Goal: Task Accomplishment & Management: Use online tool/utility

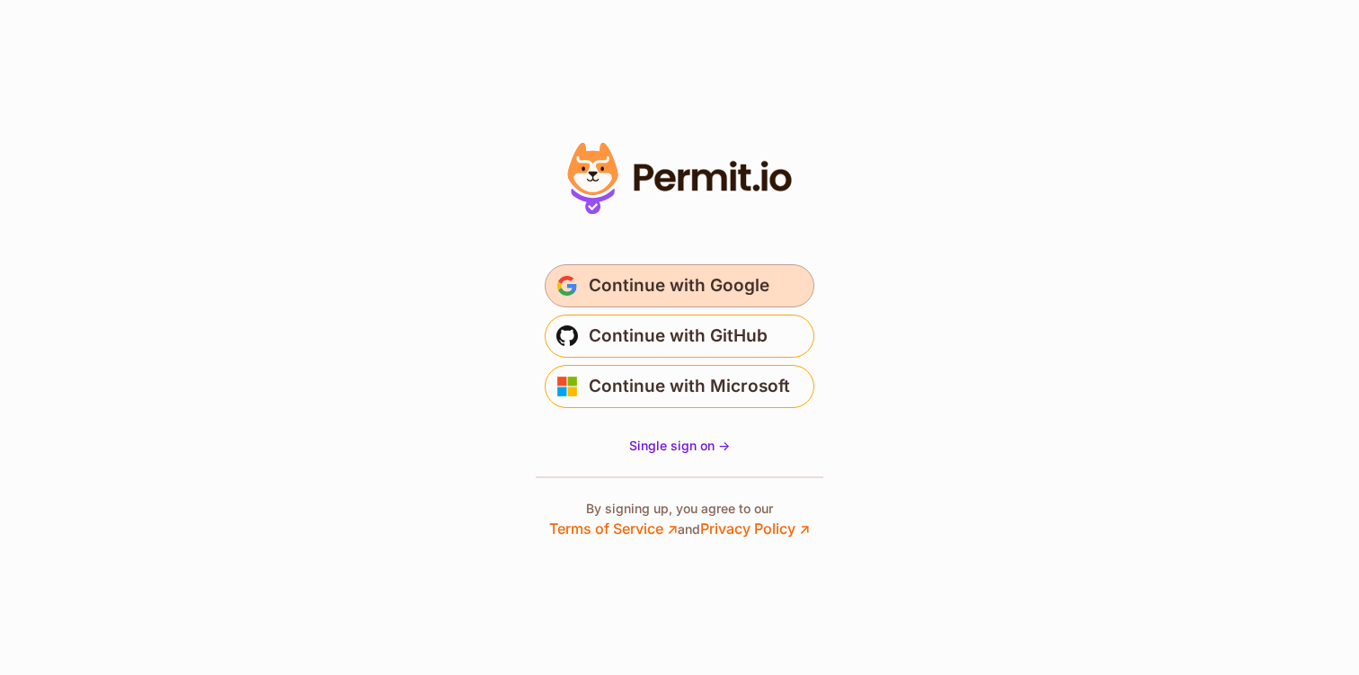
click at [662, 288] on span "Continue with Google" at bounding box center [679, 285] width 181 height 29
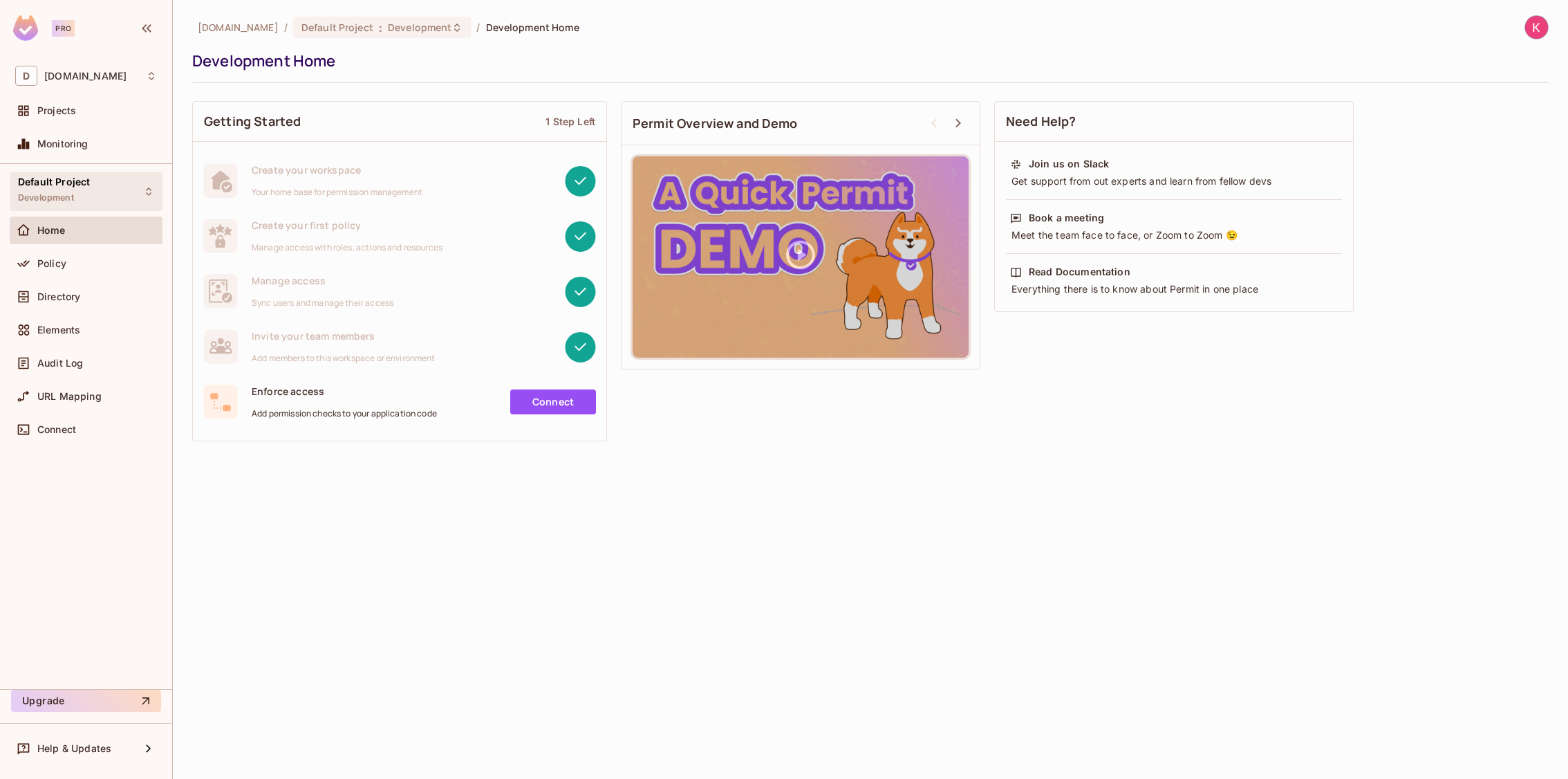
click at [100, 192] on div "Default Project Development" at bounding box center [86, 191] width 153 height 38
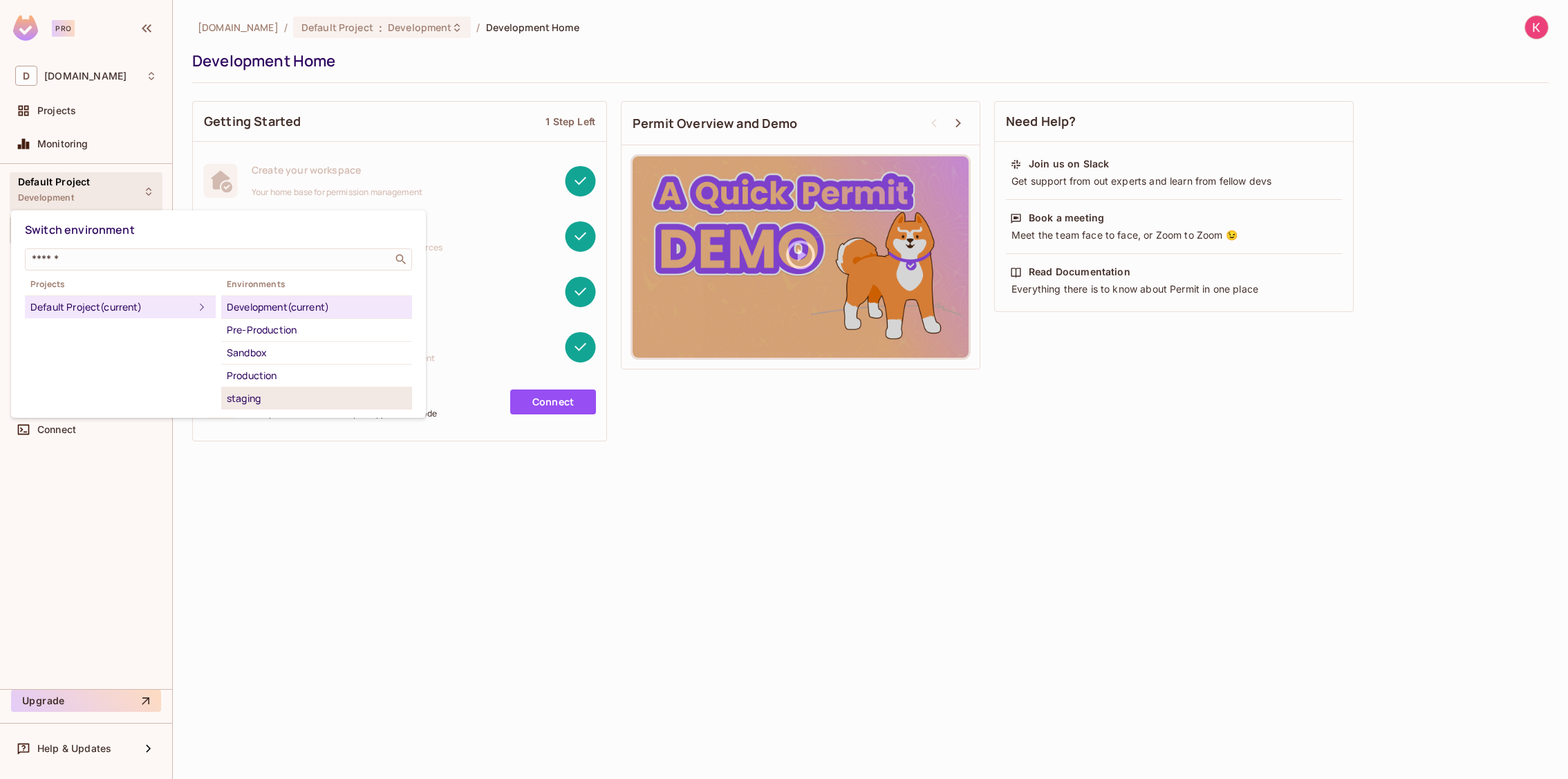
click at [287, 397] on div "staging" at bounding box center [317, 399] width 180 height 17
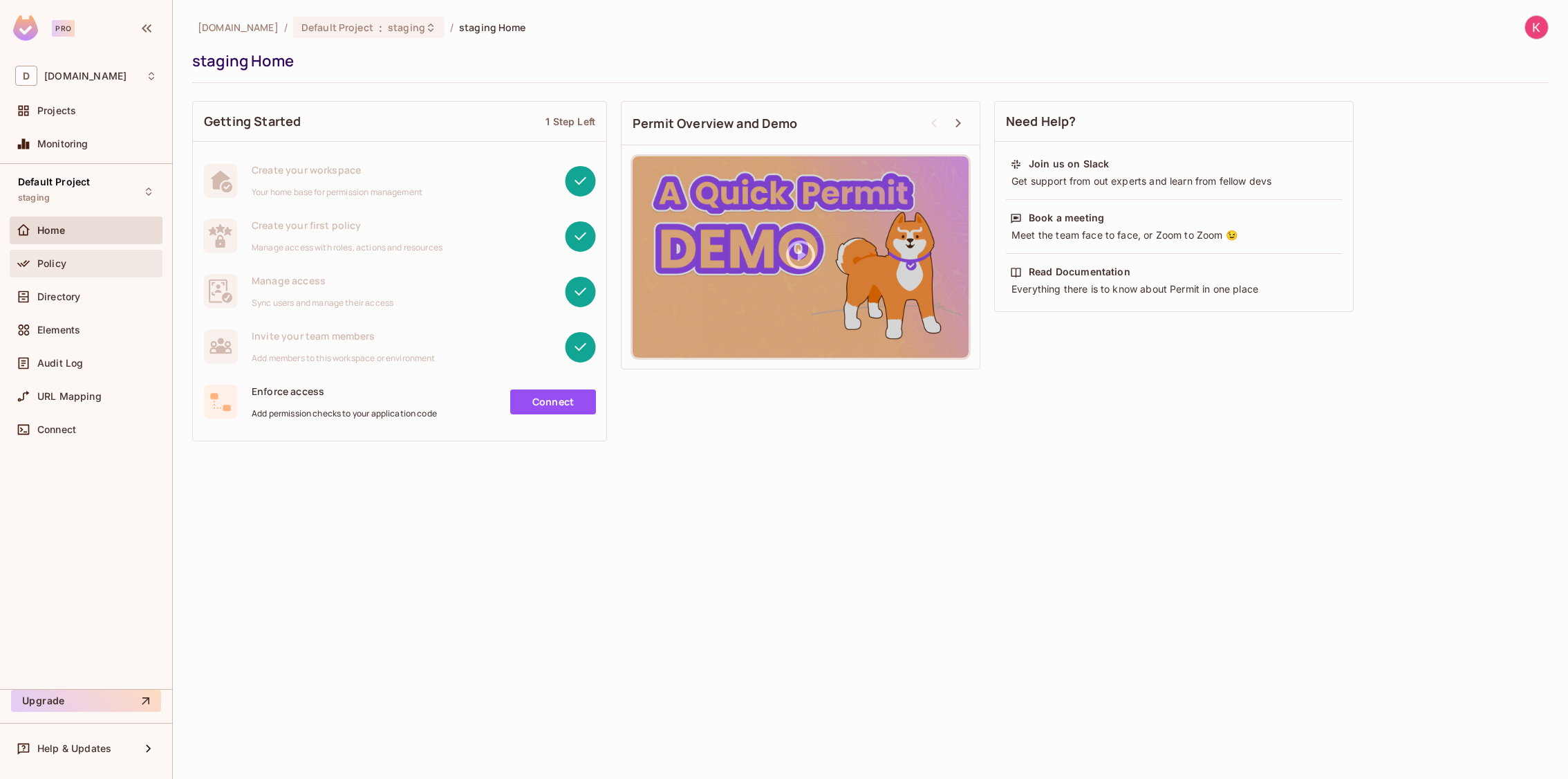
click at [68, 262] on div "Policy" at bounding box center [97, 263] width 119 height 11
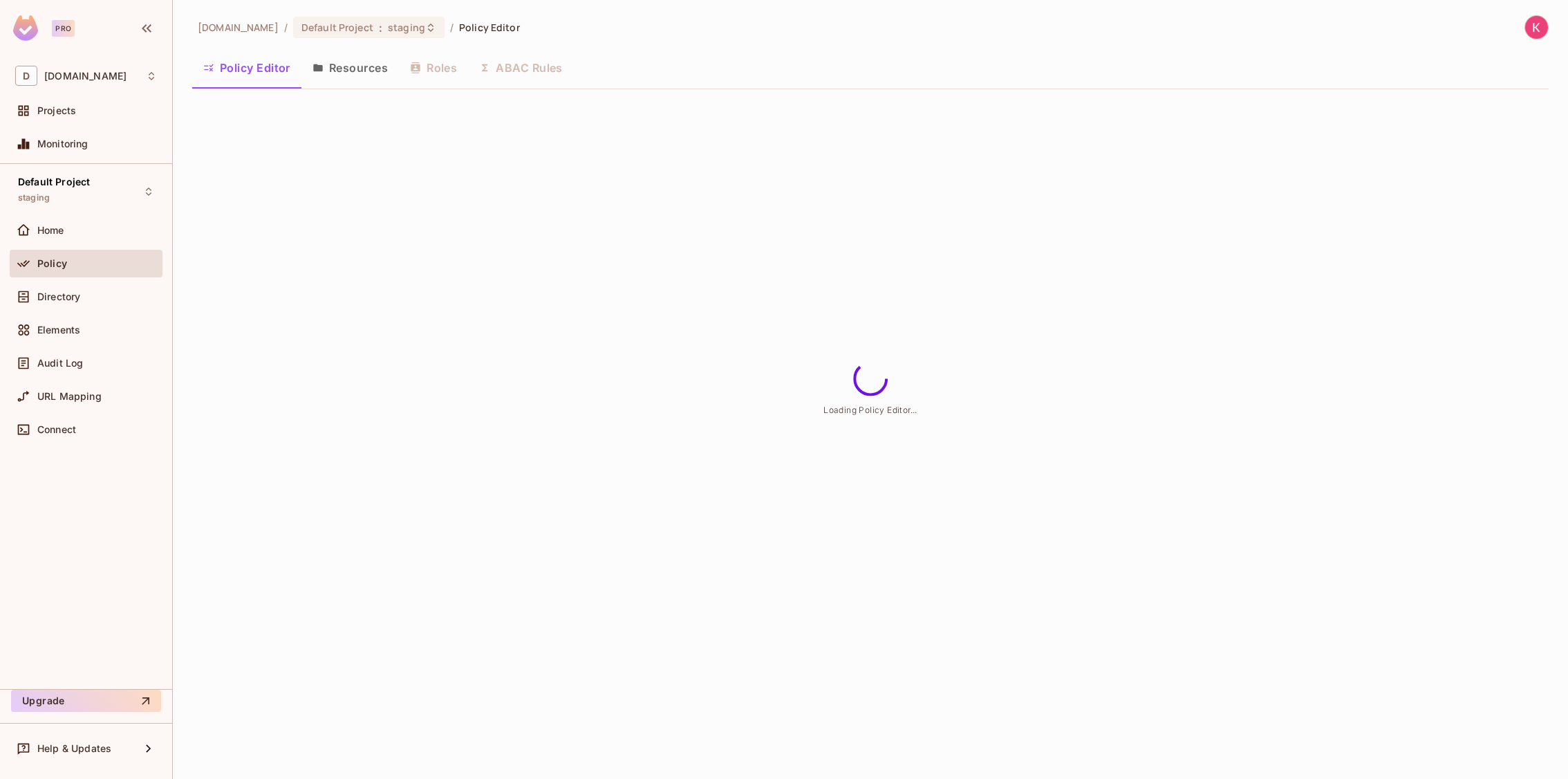
click at [379, 62] on button "Resources" at bounding box center [350, 68] width 98 height 35
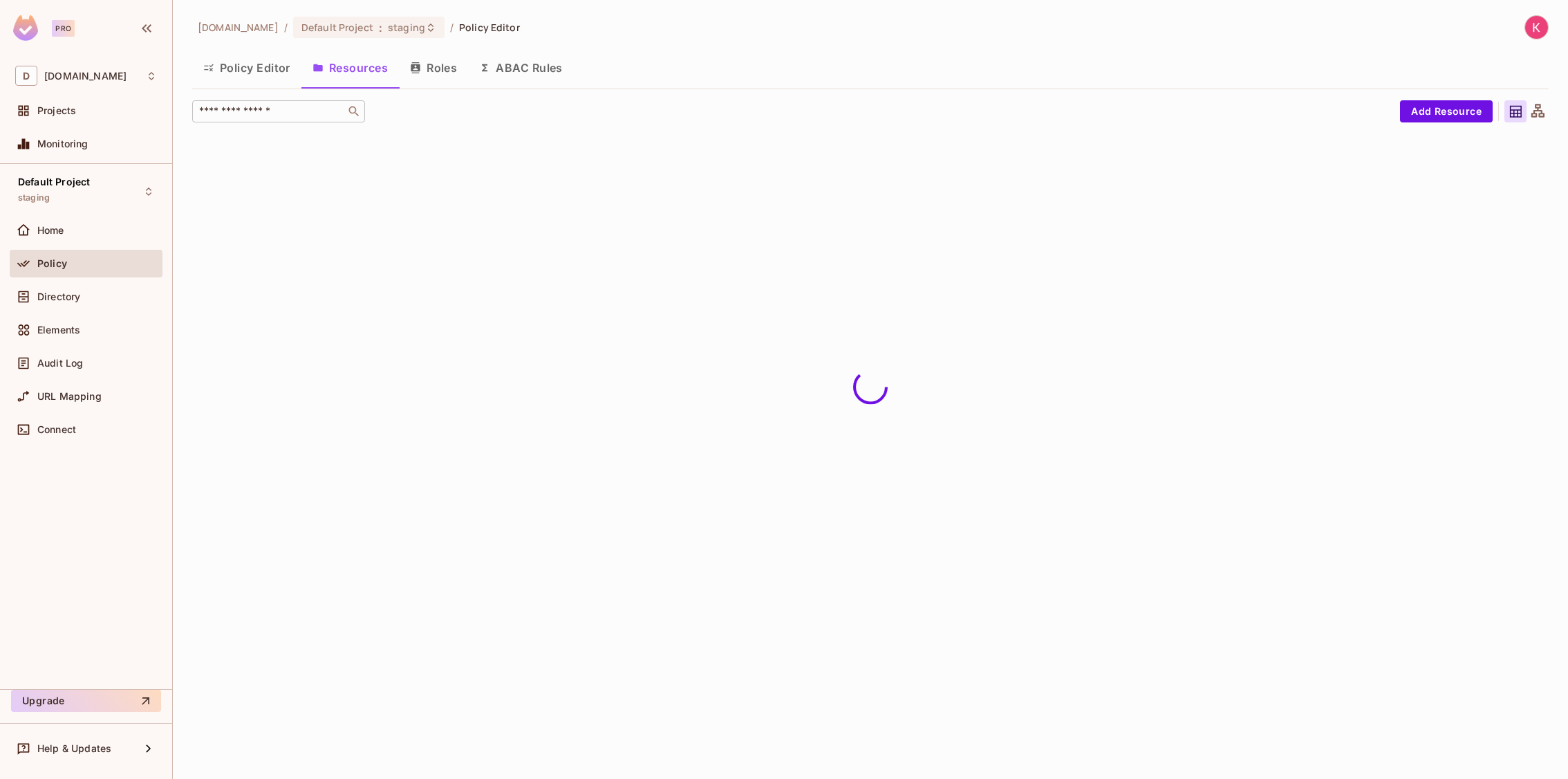
click at [277, 112] on input "text" at bounding box center [269, 112] width 145 height 14
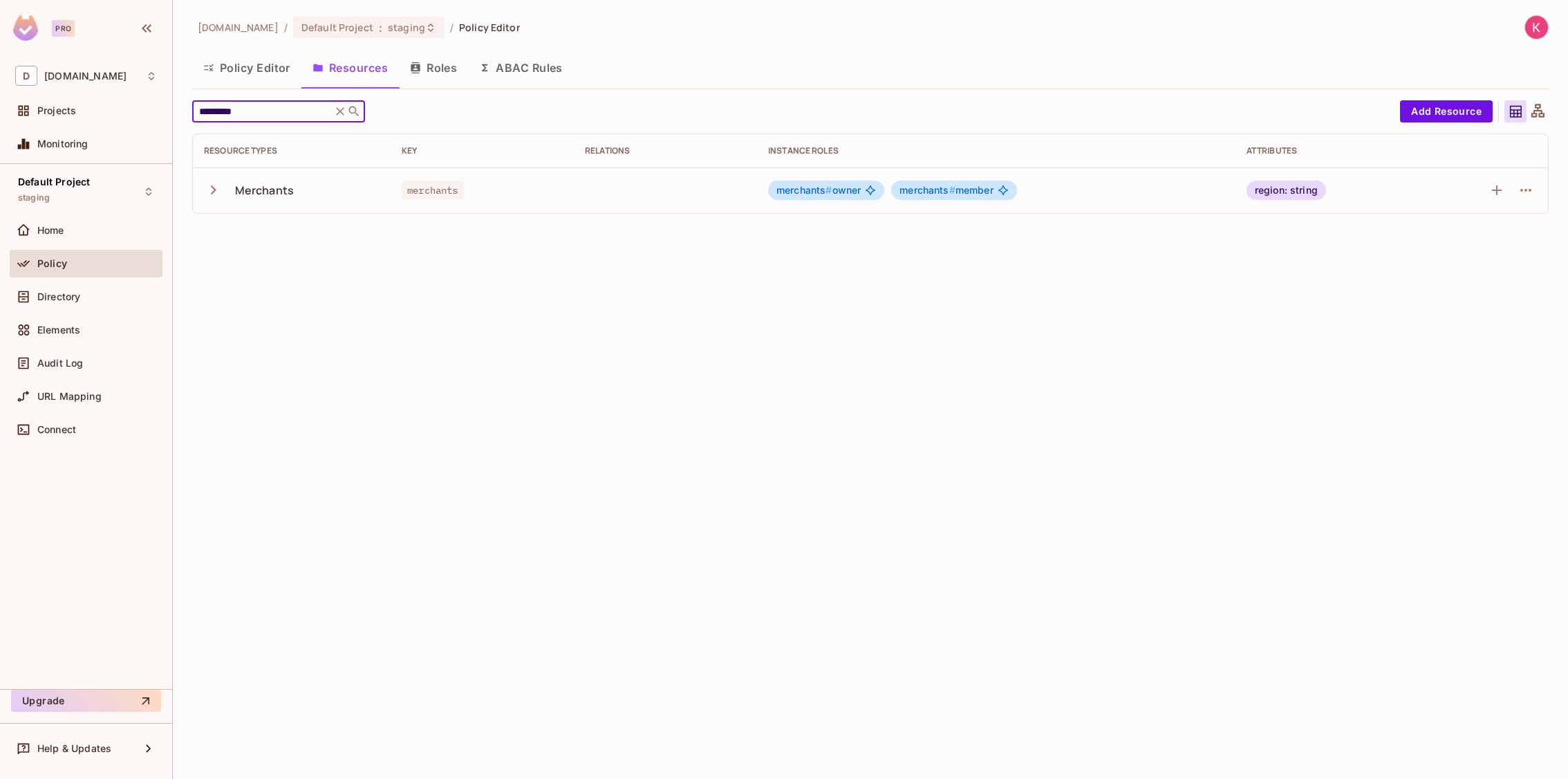
type input "*********"
click at [365, 297] on div "[DOMAIN_NAME] / Default Project : staging / Policy Editor Policy Editor Resourc…" at bounding box center [871, 390] width 1396 height 779
click at [212, 192] on icon "button" at bounding box center [213, 190] width 5 height 9
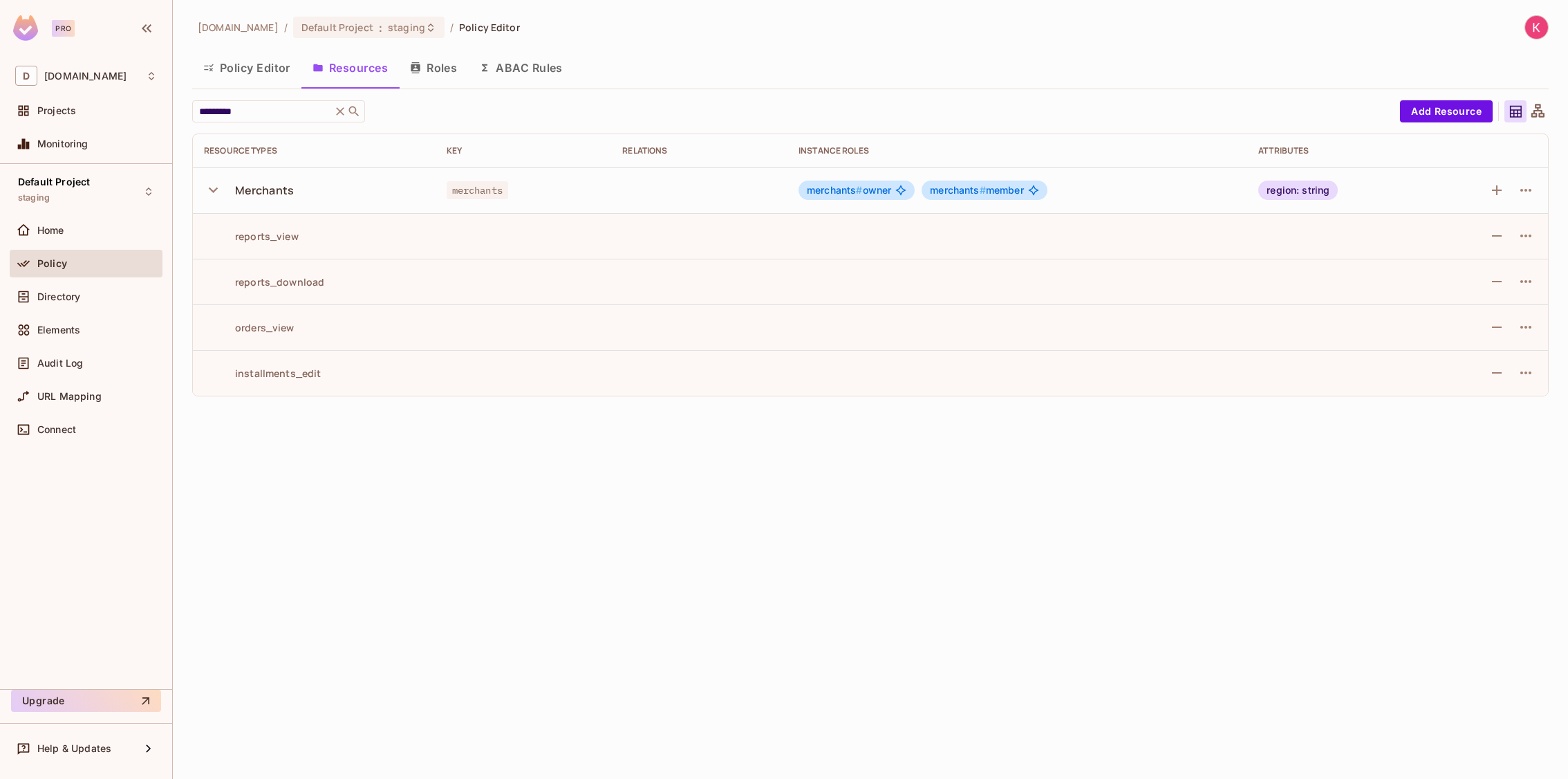
click at [211, 192] on icon "button" at bounding box center [213, 190] width 18 height 18
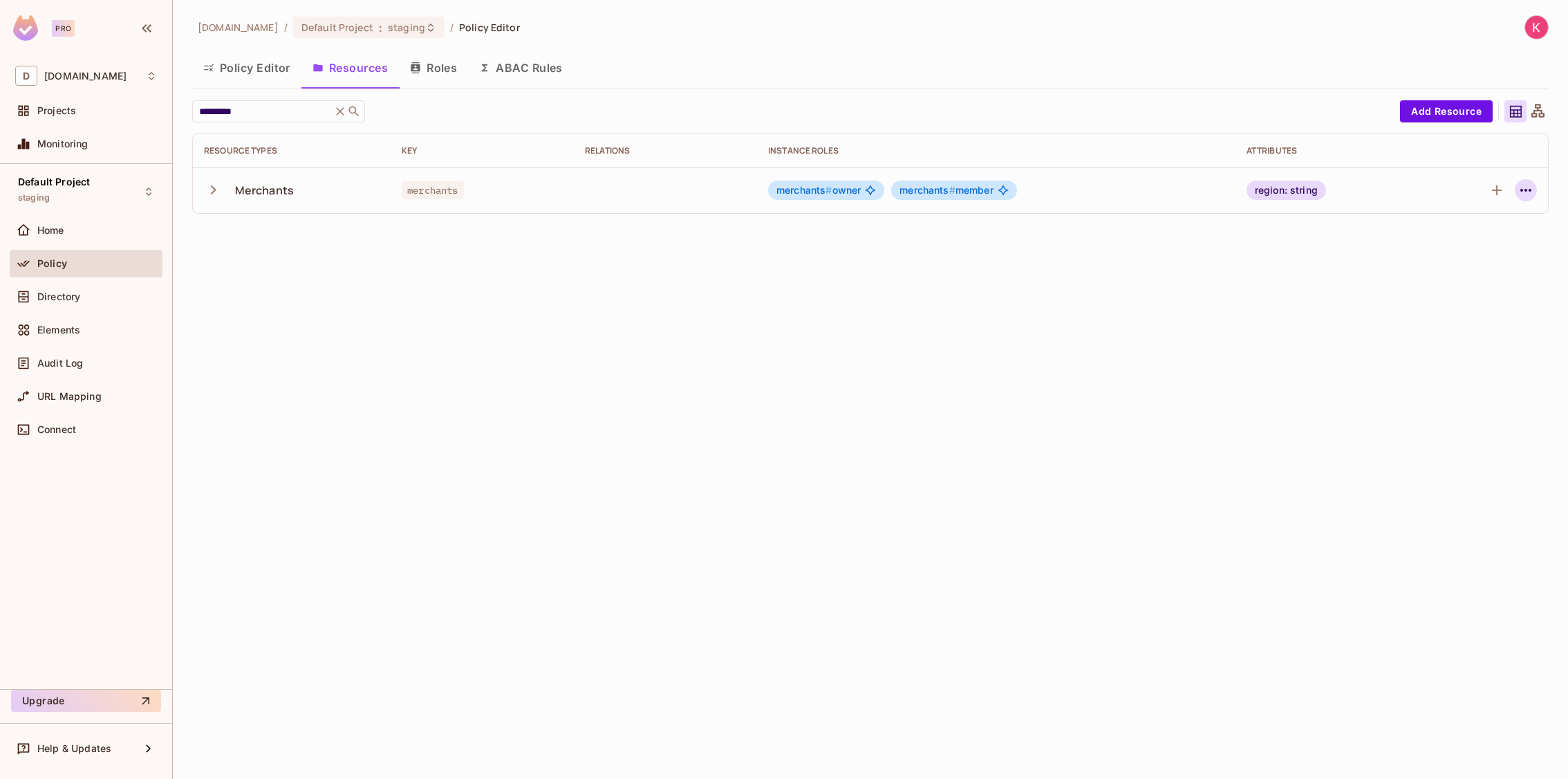
click at [1532, 189] on icon "button" at bounding box center [1526, 190] width 17 height 17
click at [1430, 277] on span "Delete Resource" at bounding box center [1472, 275] width 85 height 22
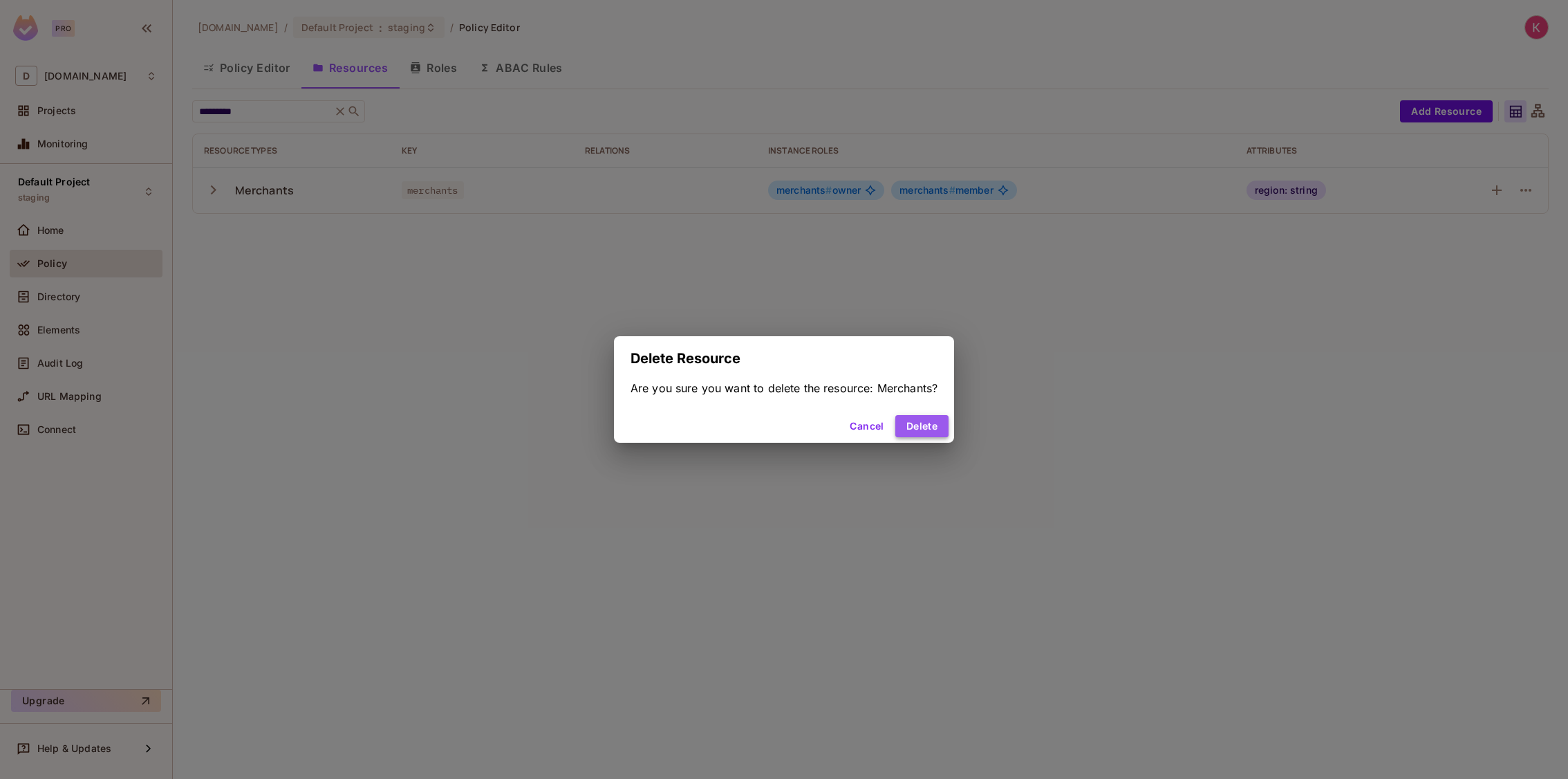
click at [924, 420] on button "Delete" at bounding box center [922, 426] width 53 height 22
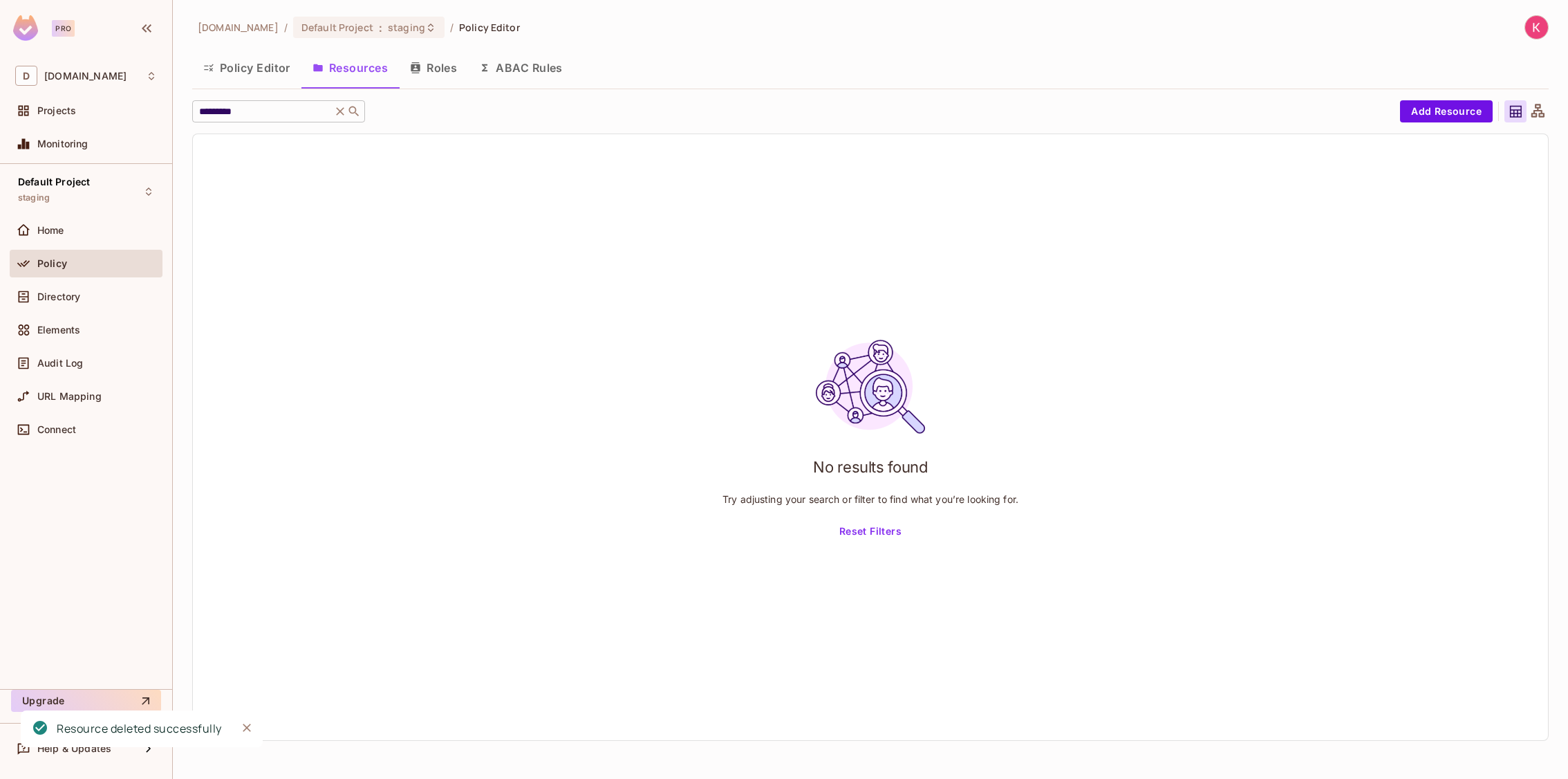
click at [339, 109] on icon at bounding box center [340, 112] width 14 height 14
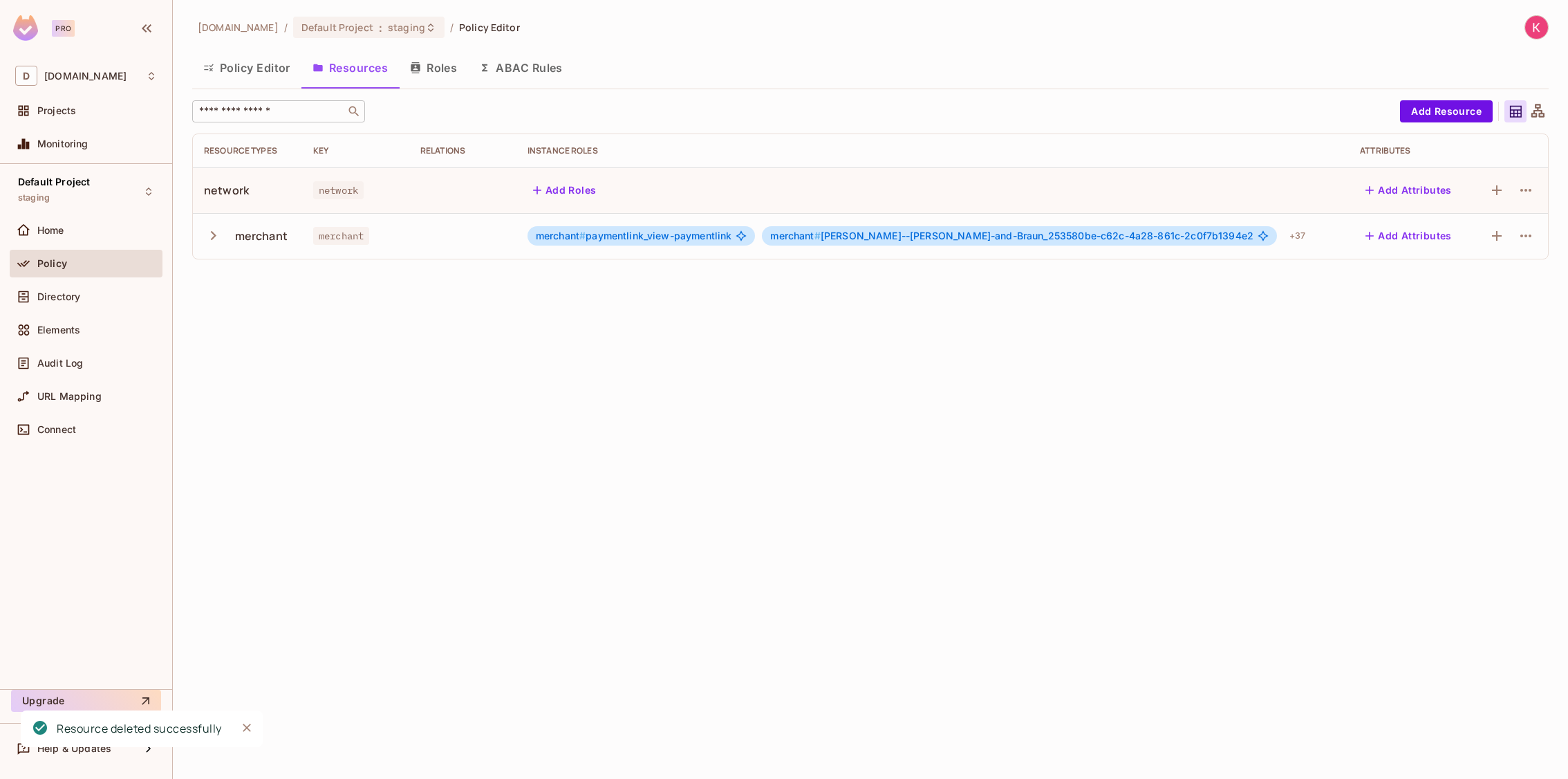
click at [294, 373] on div "[DOMAIN_NAME] / Default Project : staging / Policy Editor Policy Editor Resourc…" at bounding box center [871, 390] width 1396 height 779
click at [388, 26] on span "staging" at bounding box center [406, 27] width 38 height 13
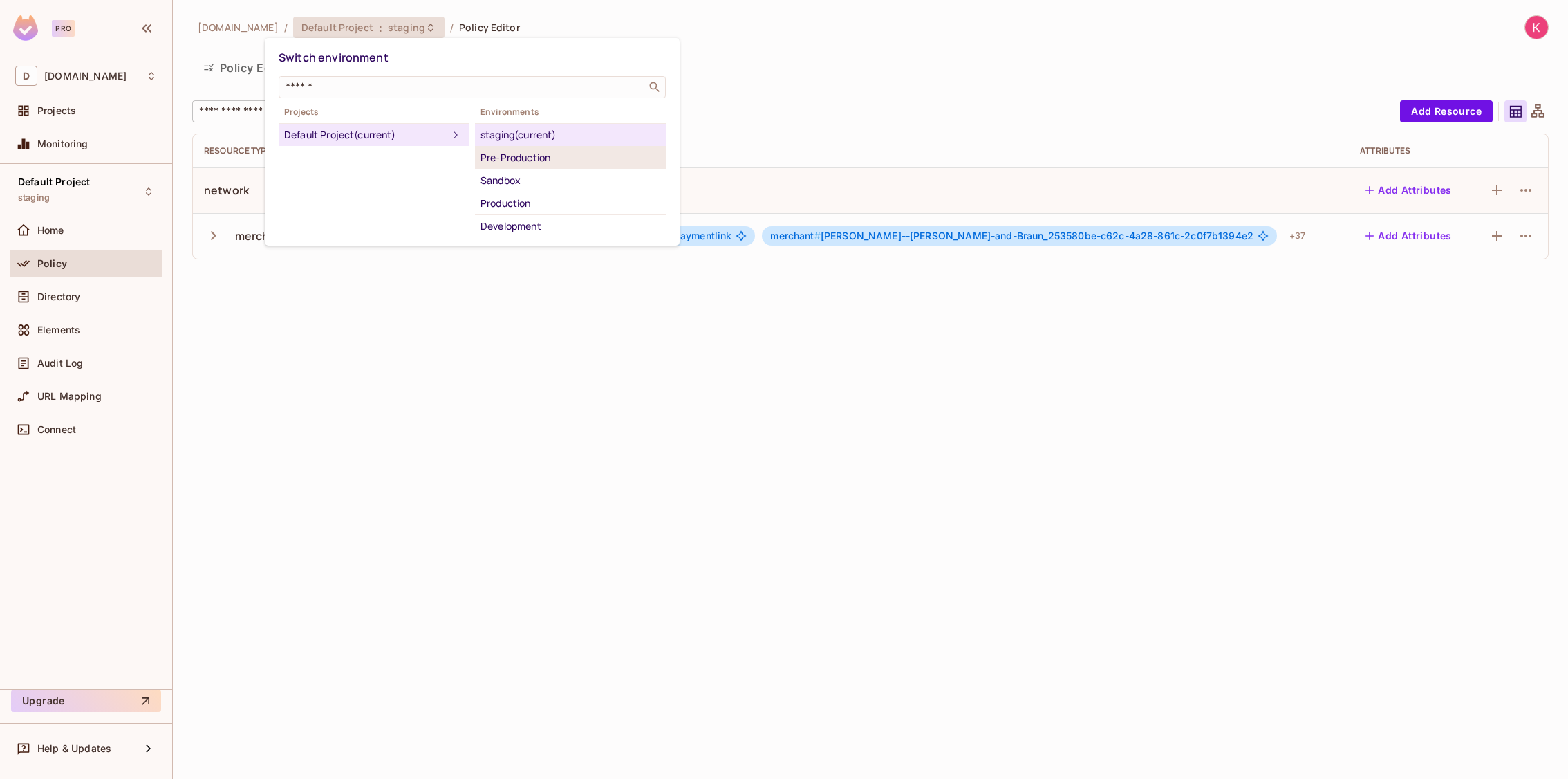
click at [601, 159] on div "Pre-Production" at bounding box center [571, 158] width 180 height 17
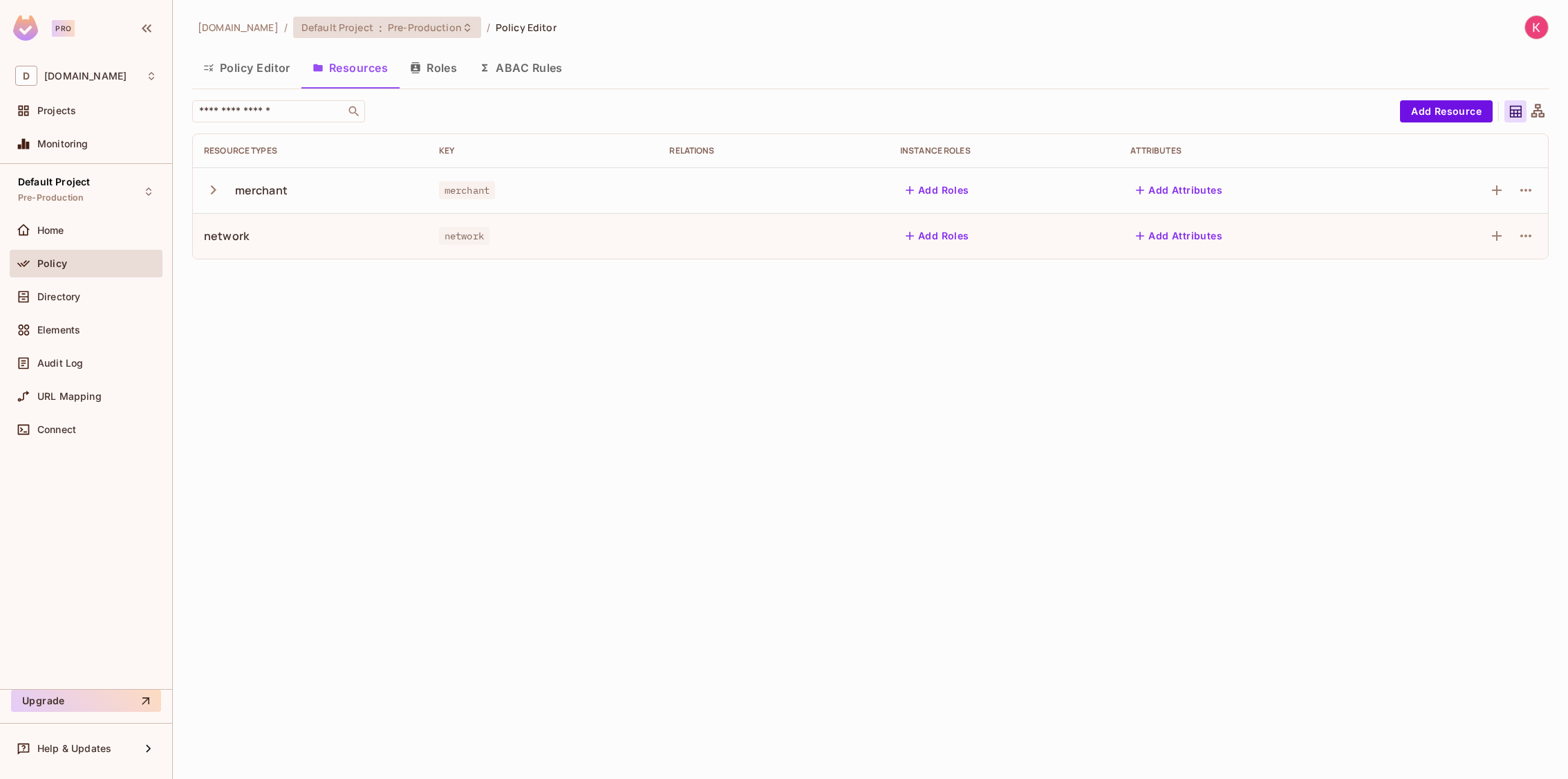
click at [419, 28] on span "Pre-Production" at bounding box center [425, 27] width 74 height 13
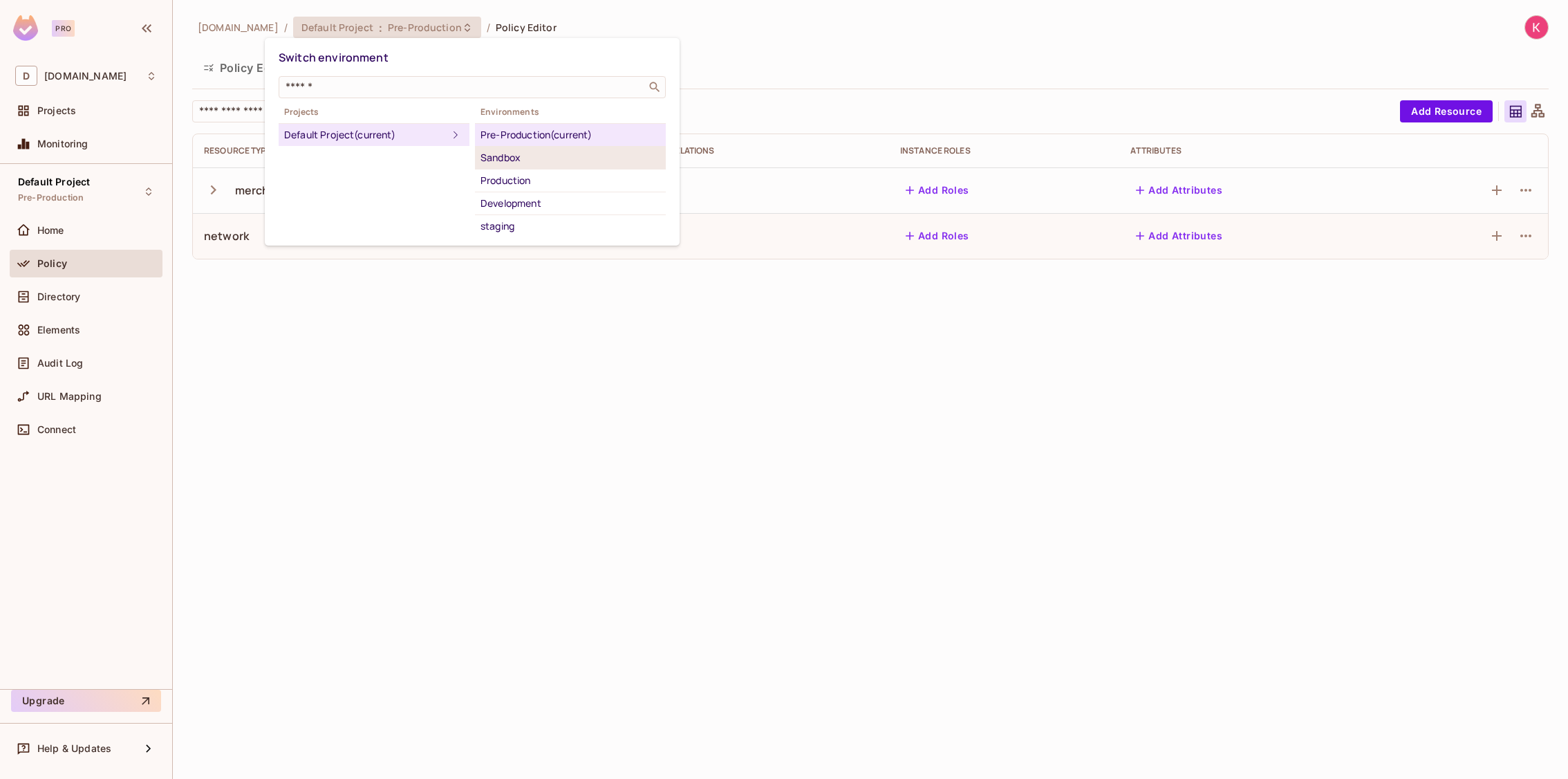
click at [535, 160] on div "Sandbox" at bounding box center [571, 158] width 180 height 17
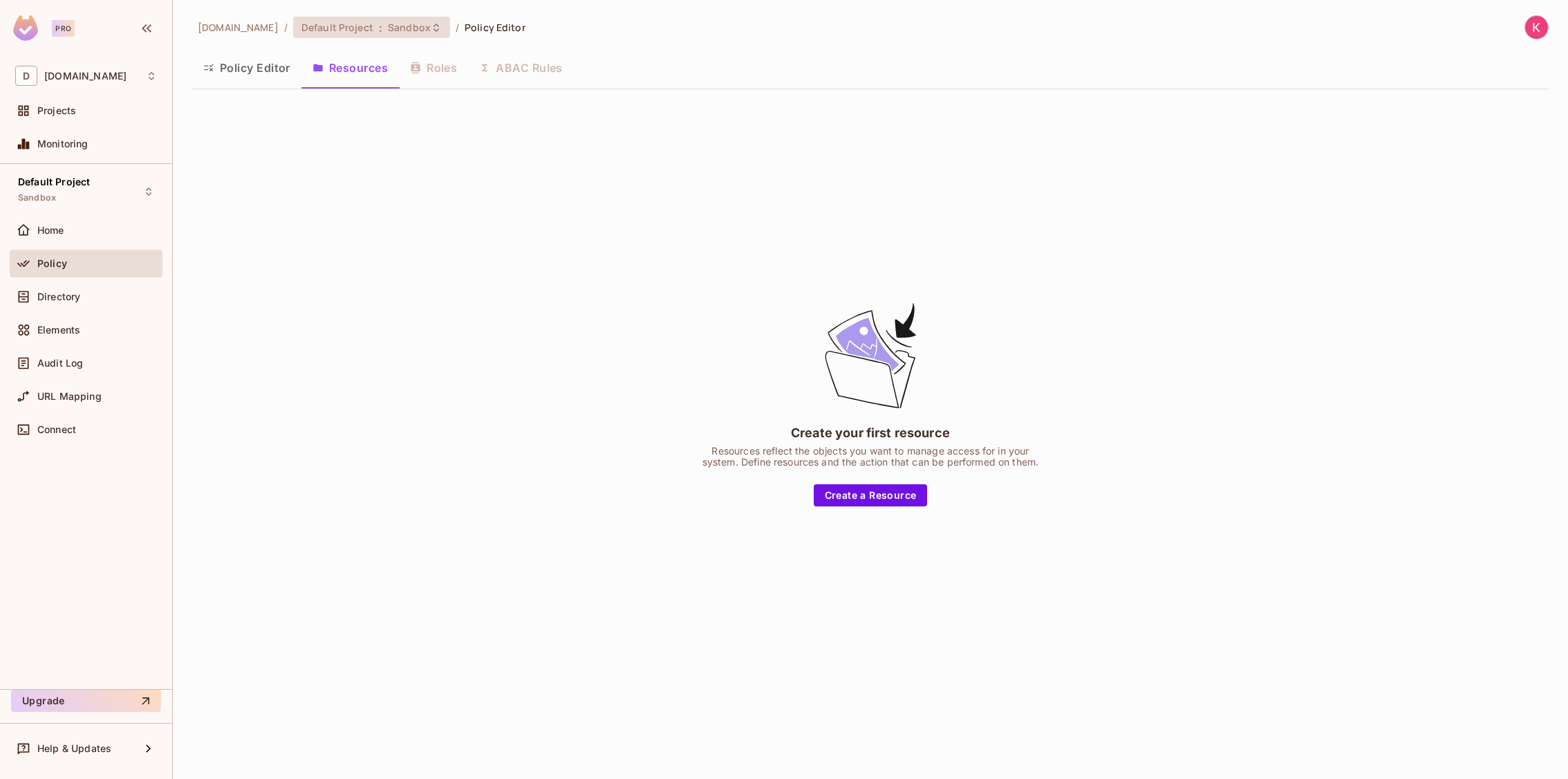
click at [388, 24] on span "Sandbox" at bounding box center [409, 27] width 43 height 13
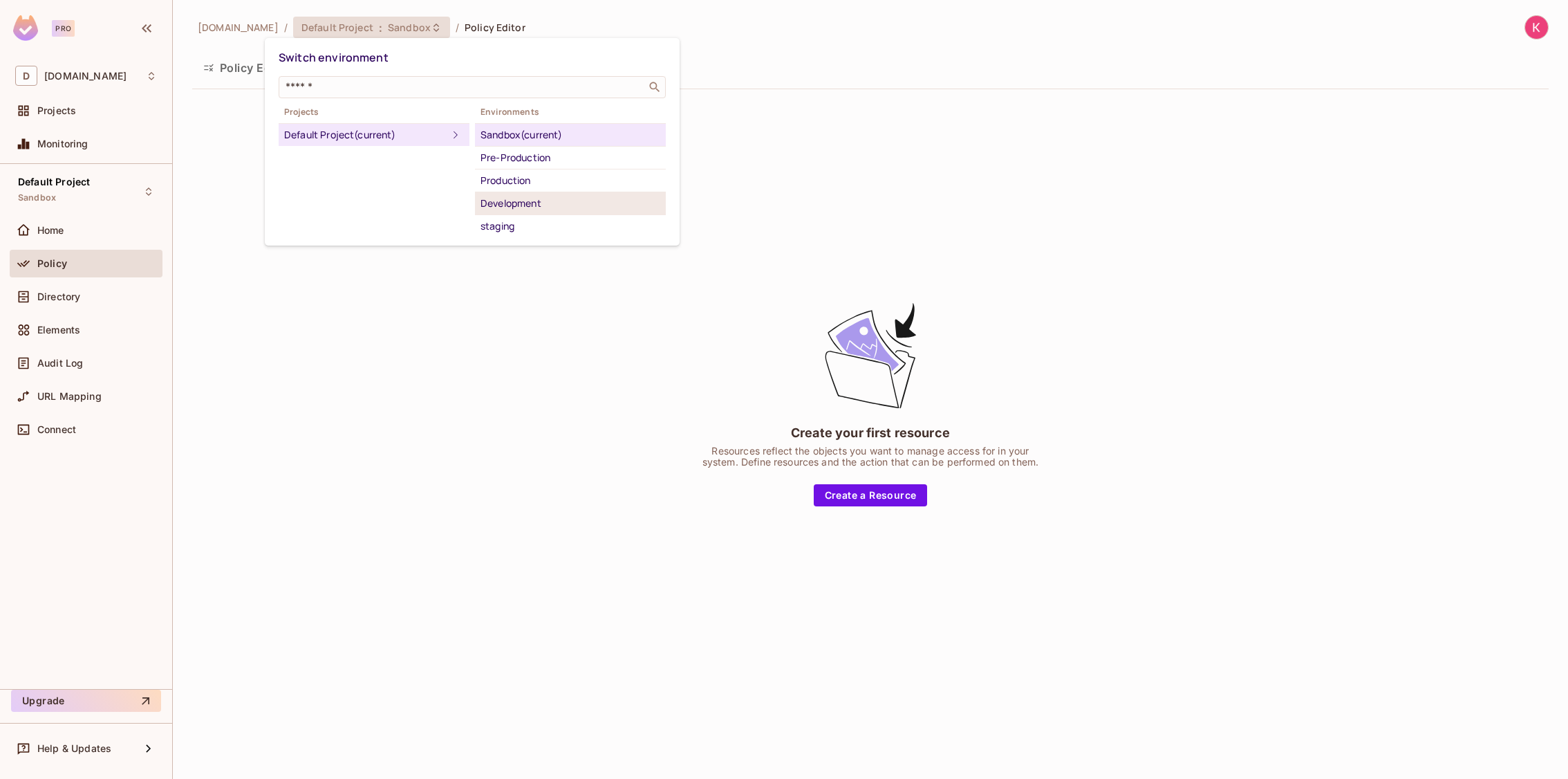
click at [545, 200] on div "Development" at bounding box center [571, 203] width 180 height 17
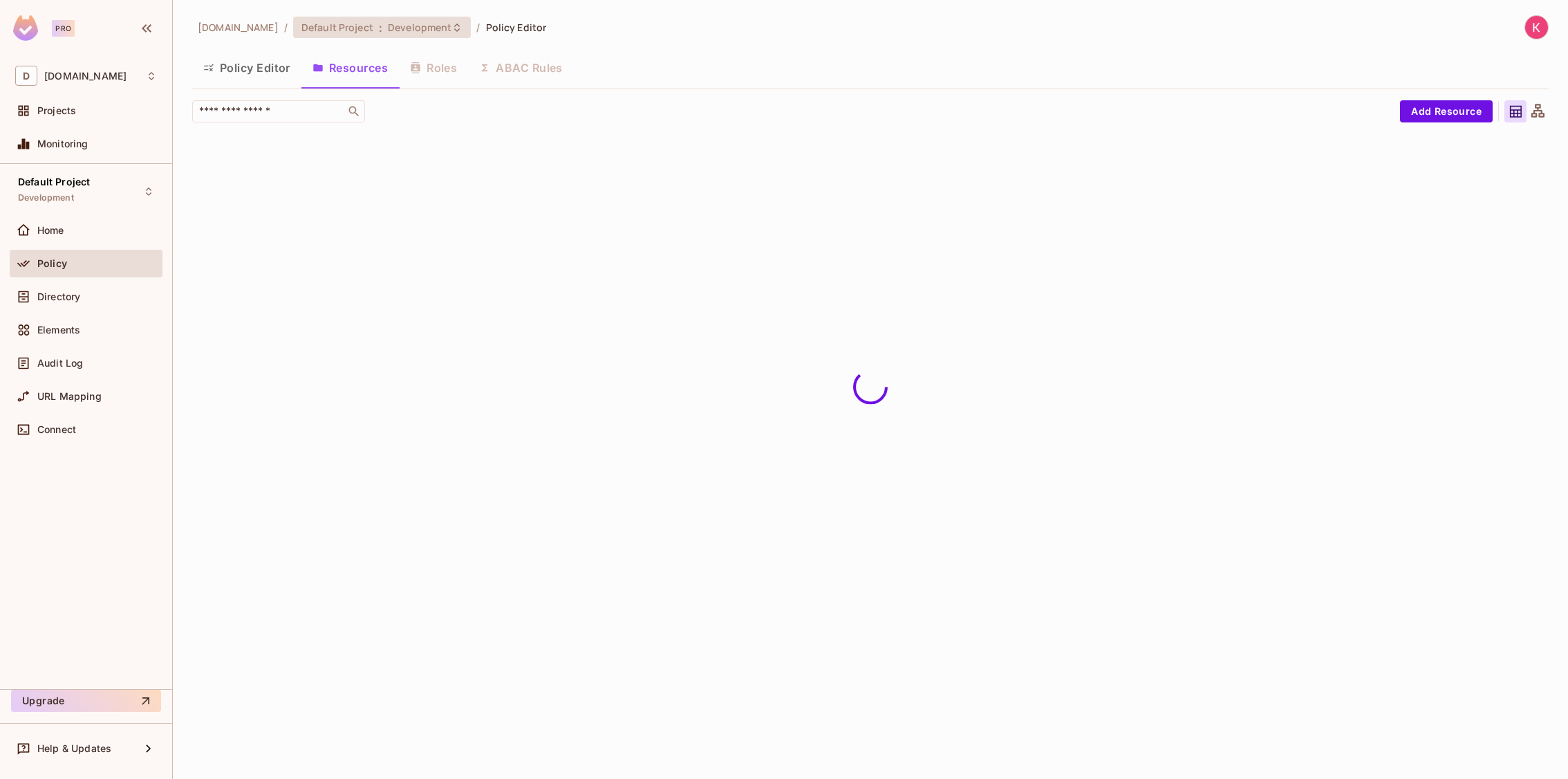
click at [452, 25] on icon at bounding box center [457, 28] width 11 height 11
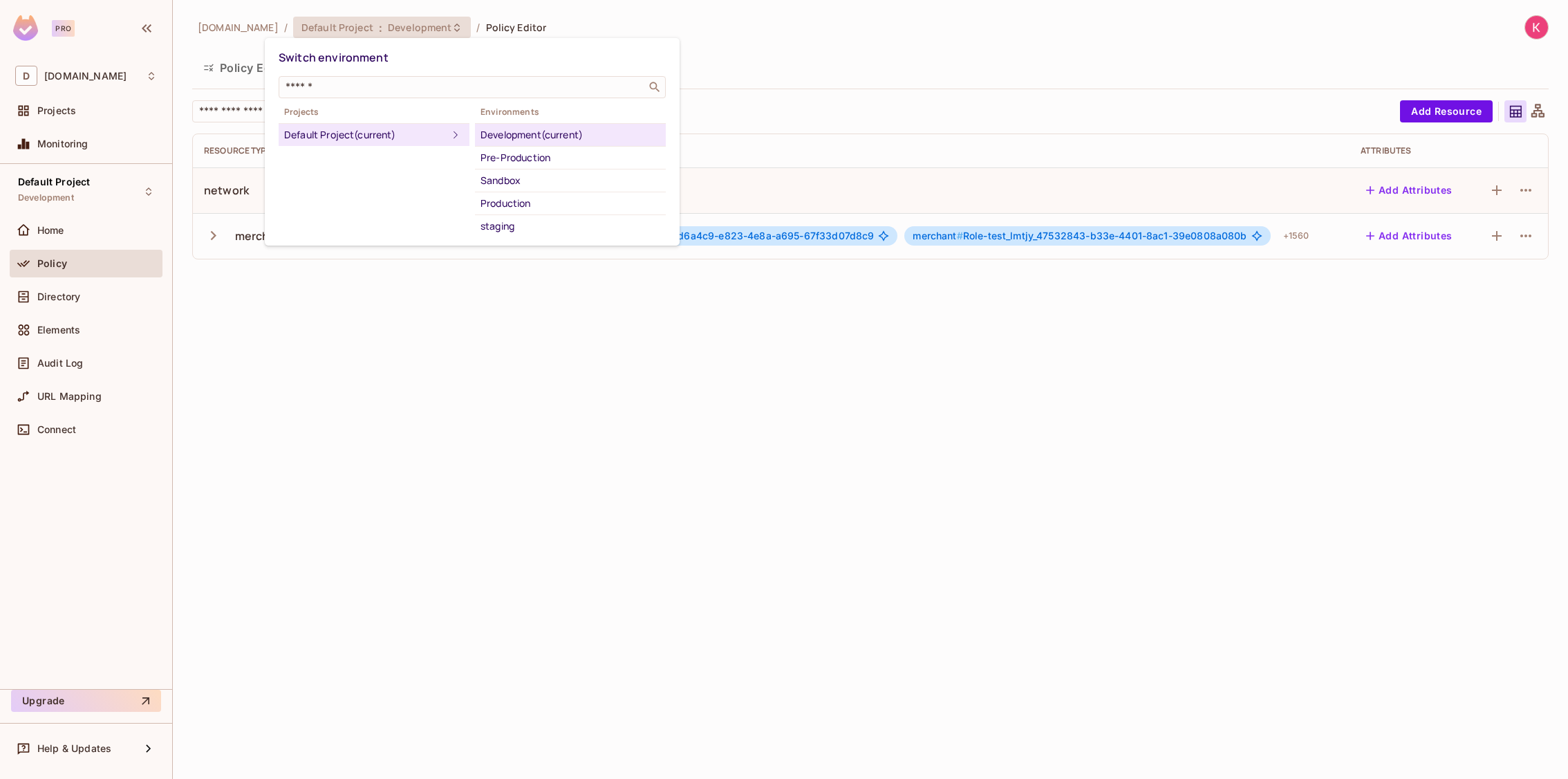
click at [365, 441] on div at bounding box center [784, 390] width 1568 height 779
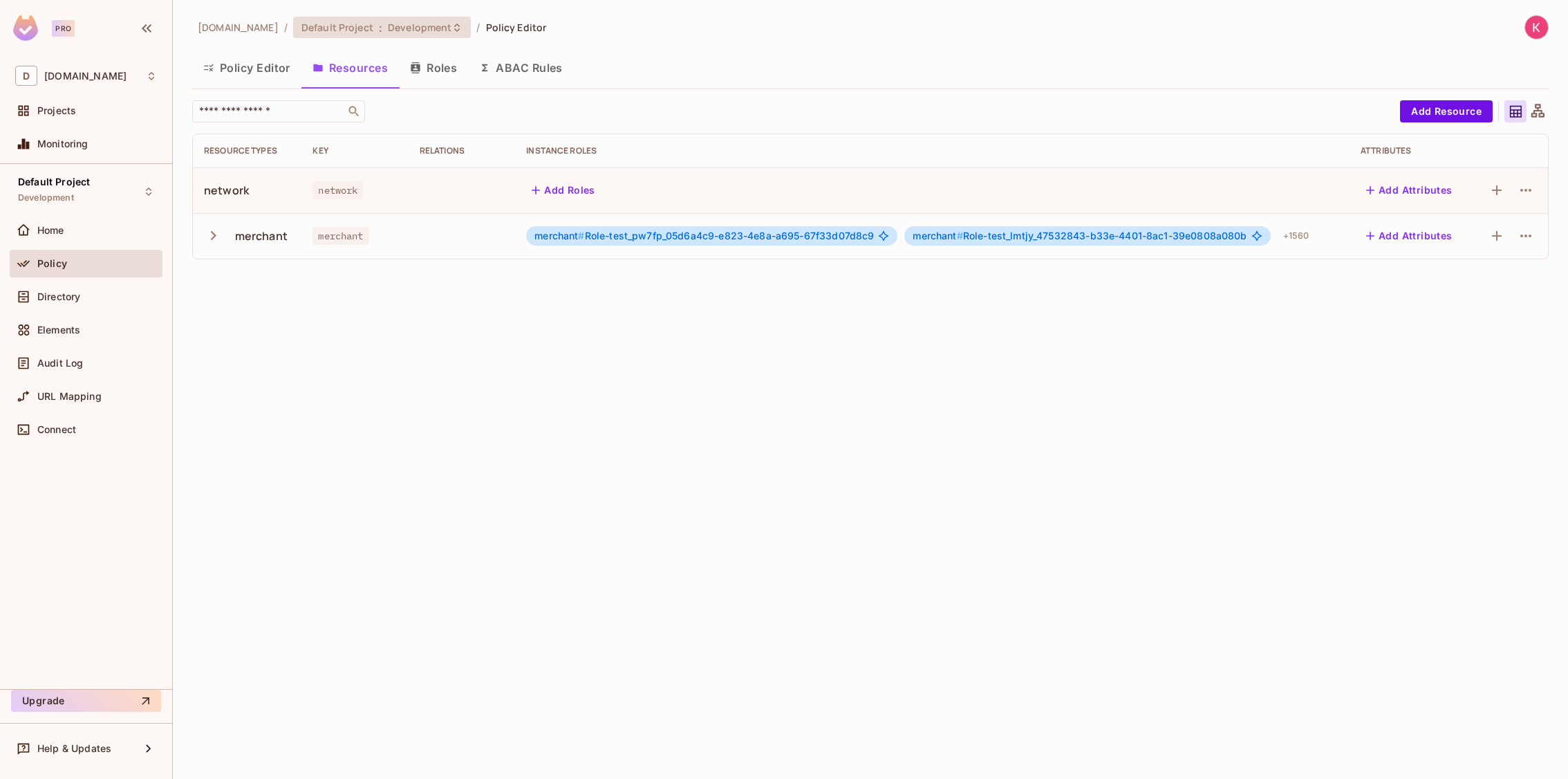
click at [413, 22] on span "Development" at bounding box center [419, 27] width 64 height 13
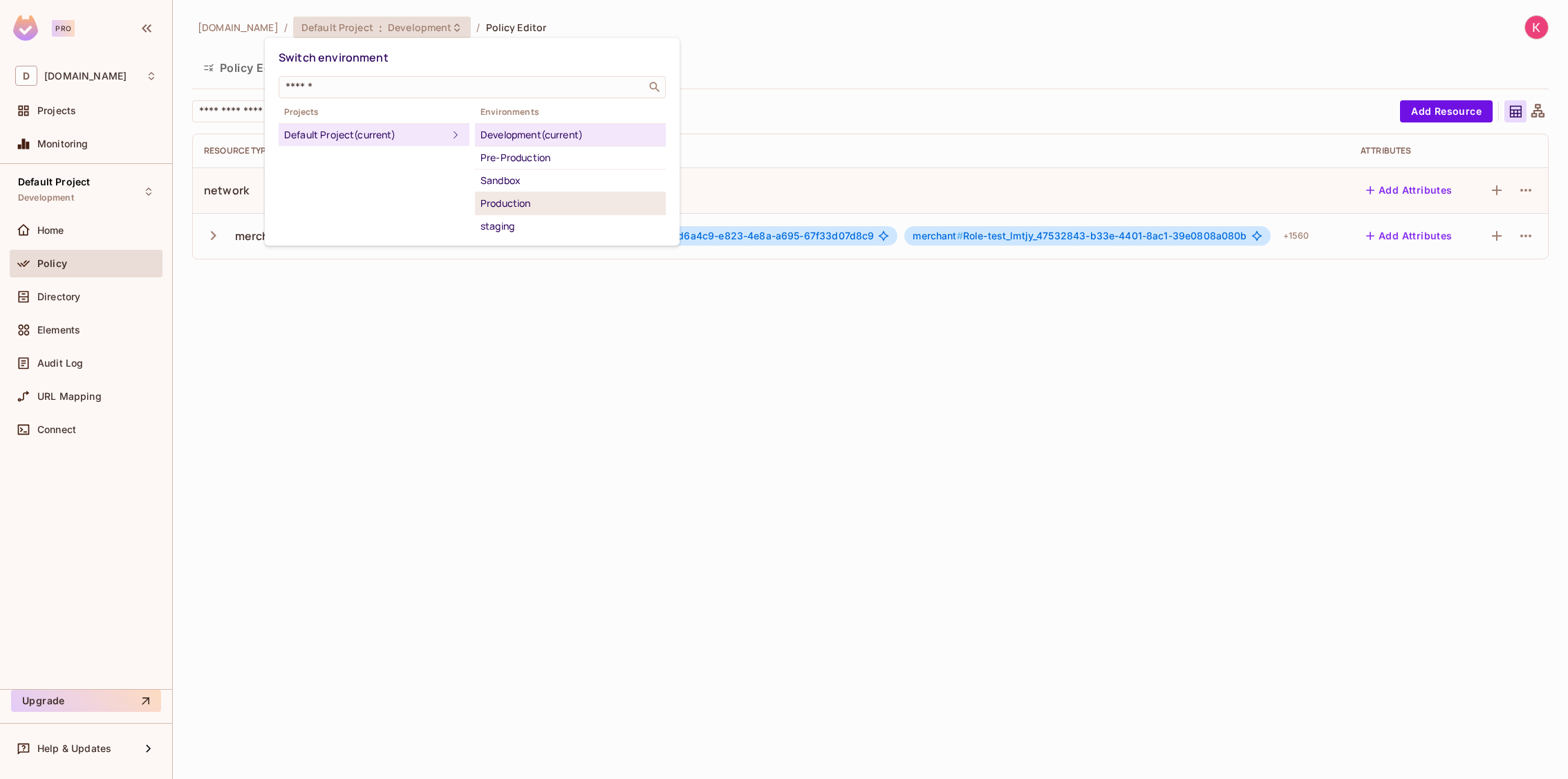
click at [578, 202] on div "Production" at bounding box center [571, 203] width 180 height 17
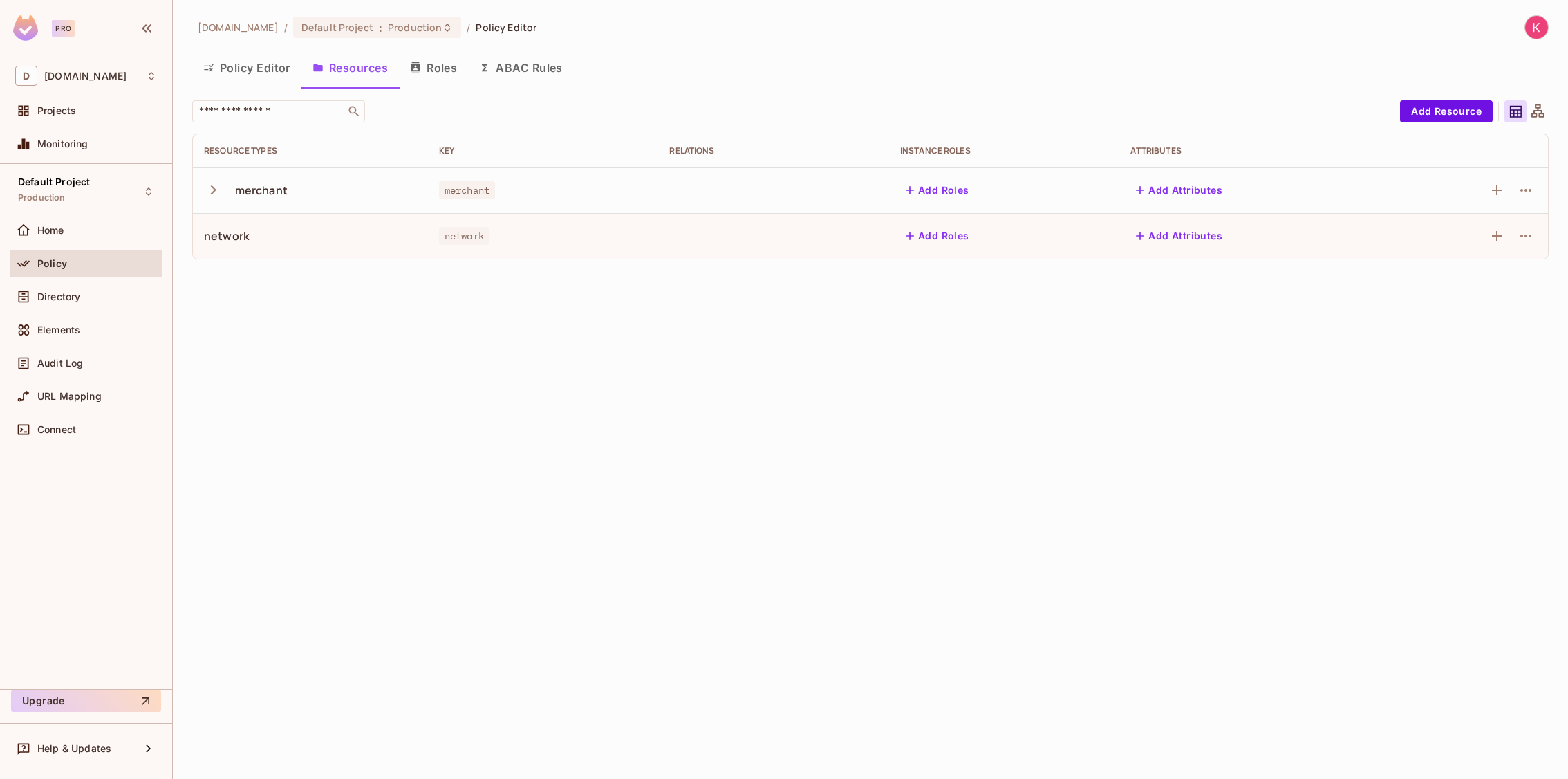
click at [404, 339] on div "[DOMAIN_NAME] / Default Project : Production / Policy Editor Policy Editor Reso…" at bounding box center [871, 390] width 1396 height 779
